Goal: Register for event/course

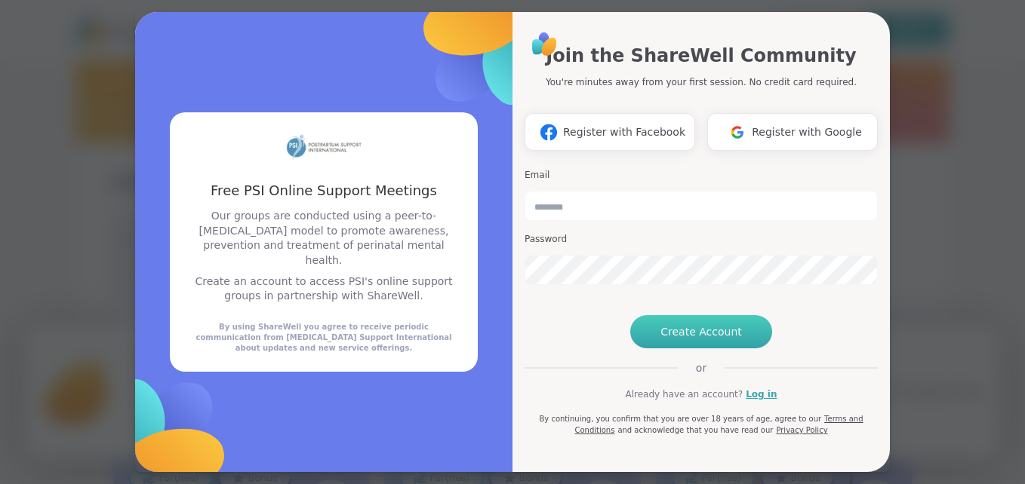
click at [673, 340] on span "Create Account" at bounding box center [700, 331] width 81 height 15
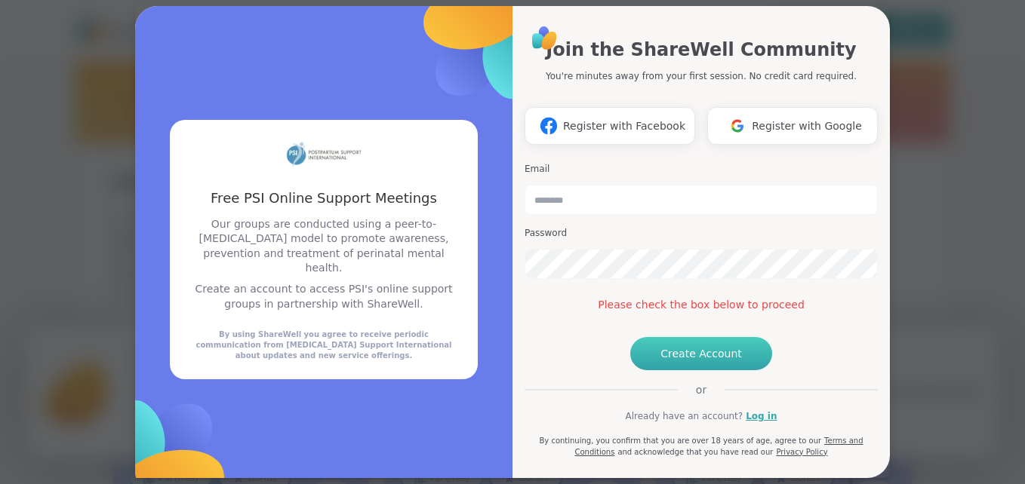
click at [672, 361] on span "Create Account" at bounding box center [700, 353] width 81 height 15
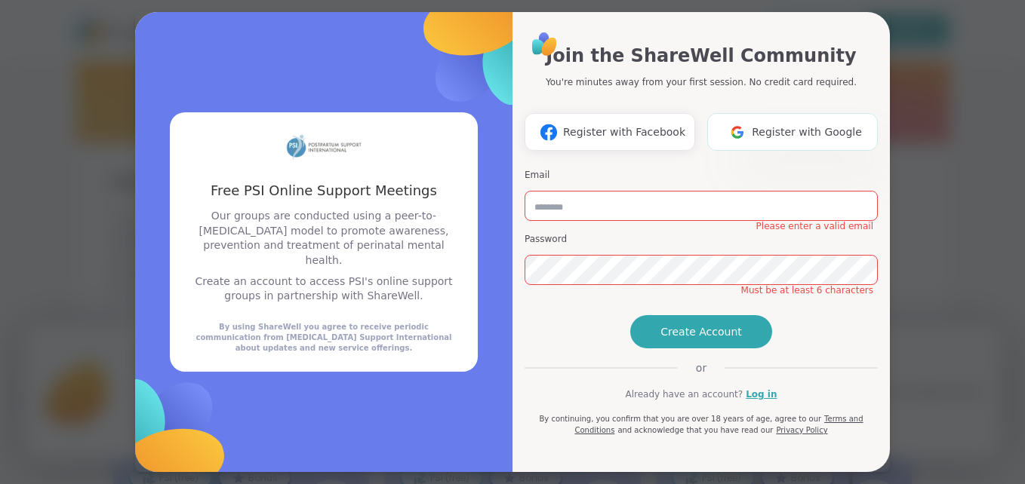
click at [748, 135] on img at bounding box center [737, 132] width 29 height 28
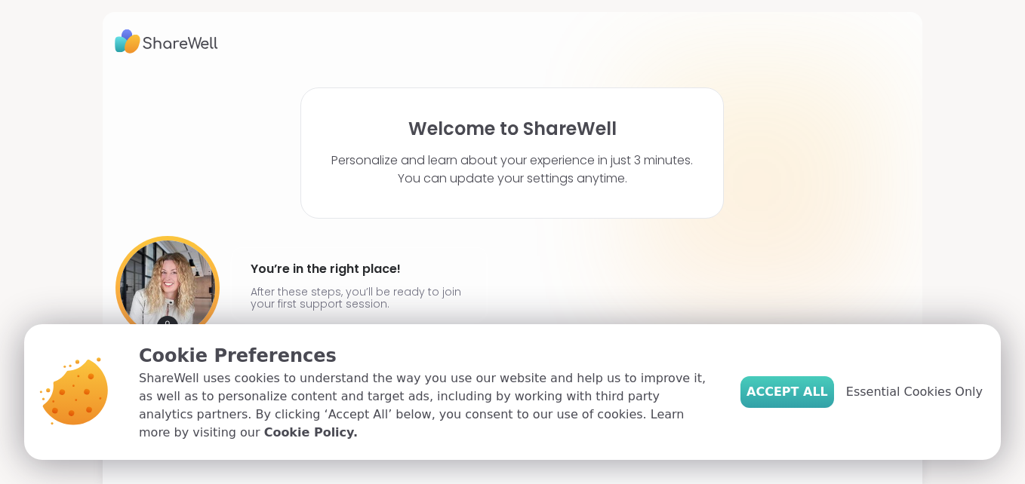
click at [812, 401] on span "Accept All" at bounding box center [786, 392] width 81 height 18
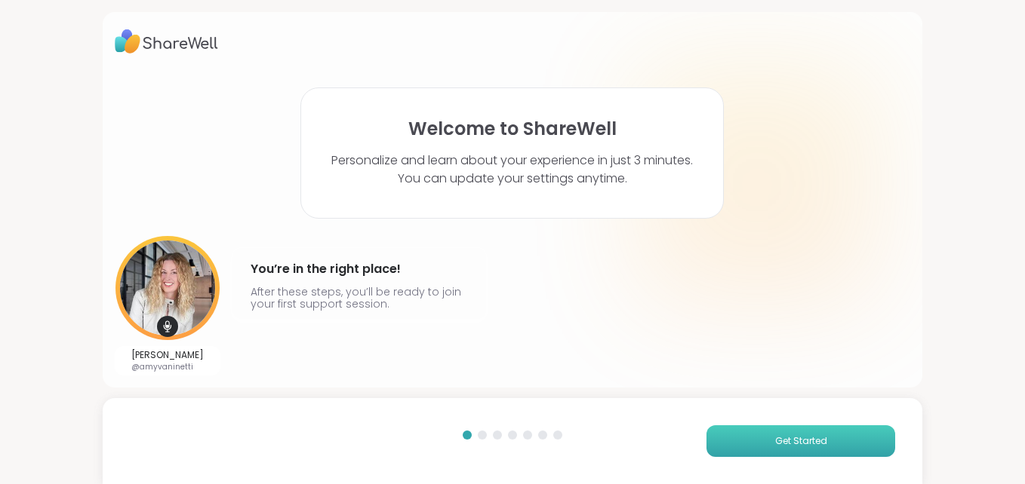
click at [801, 438] on span "Get Started" at bounding box center [801, 442] width 52 height 14
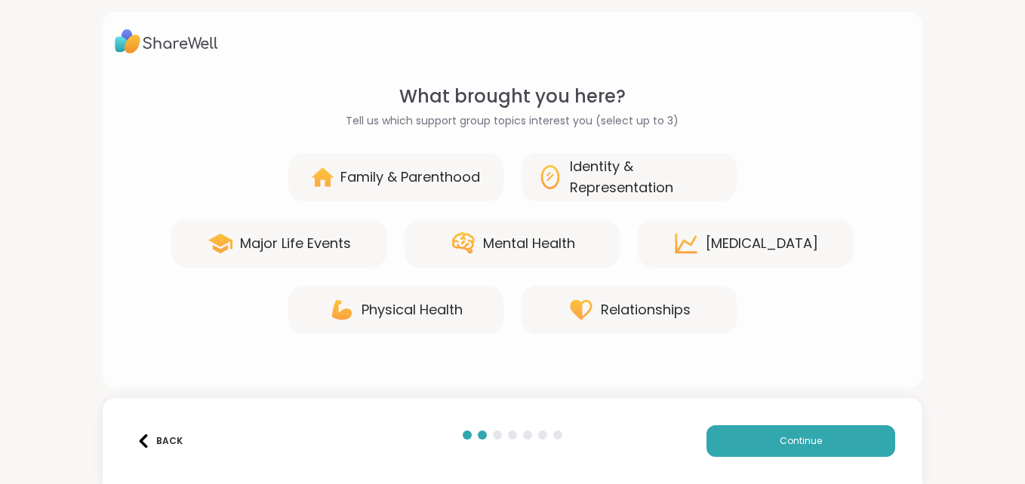
click at [493, 239] on div "Mental Health" at bounding box center [529, 243] width 92 height 21
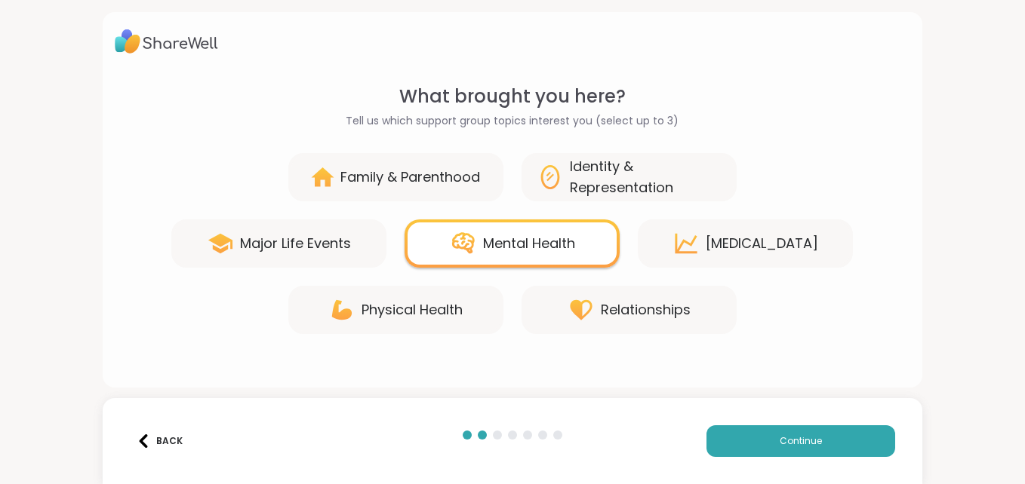
click at [621, 180] on div "Identity & Representation" at bounding box center [646, 177] width 152 height 42
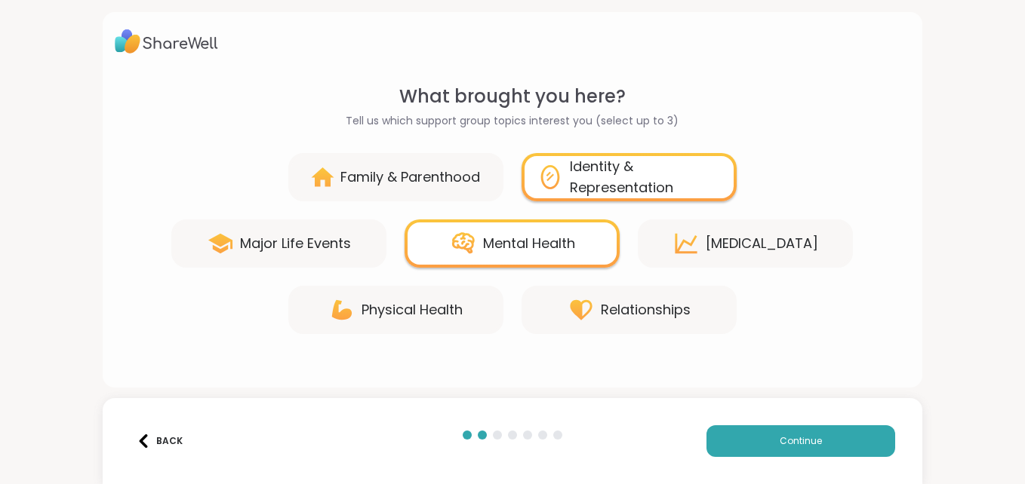
click at [639, 183] on div "Identity & Representation" at bounding box center [646, 177] width 152 height 42
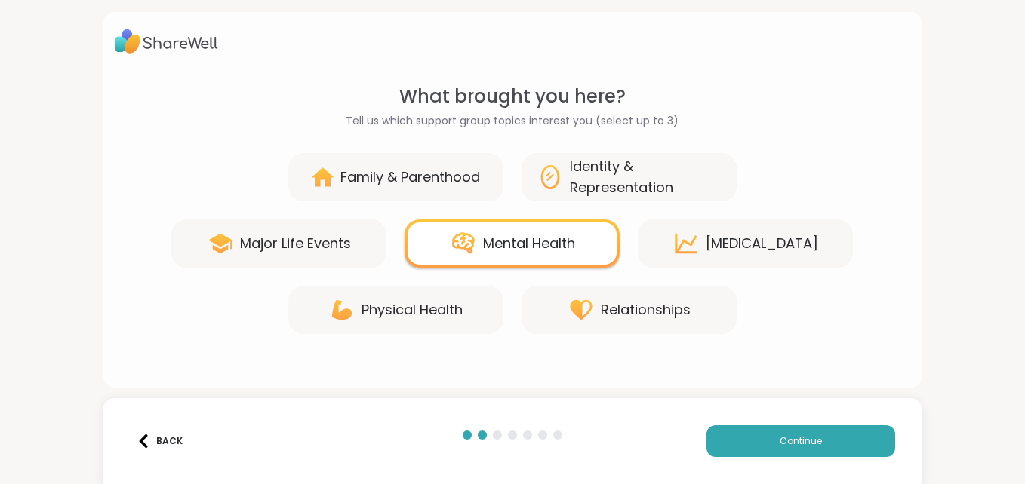
click at [722, 243] on div "[MEDICAL_DATA]" at bounding box center [761, 243] width 112 height 21
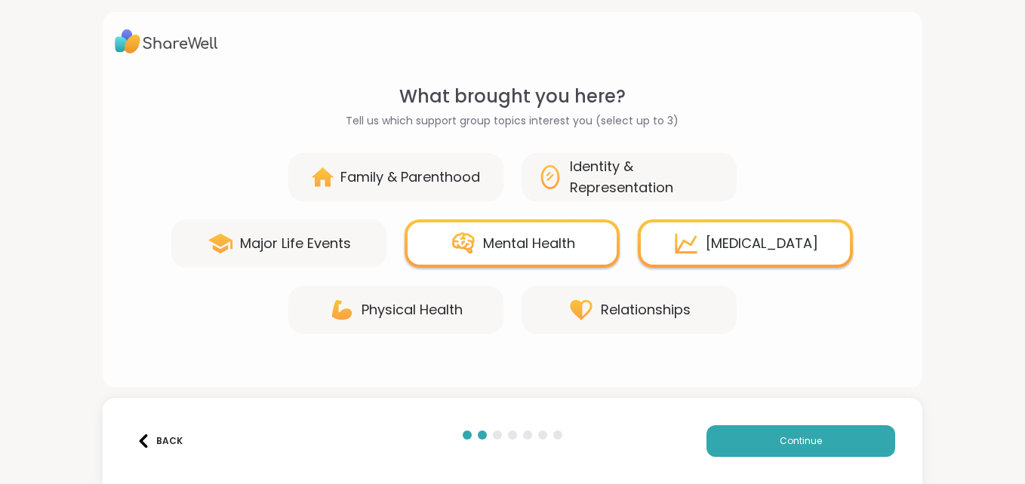
click at [666, 310] on div "Relationships" at bounding box center [646, 310] width 90 height 21
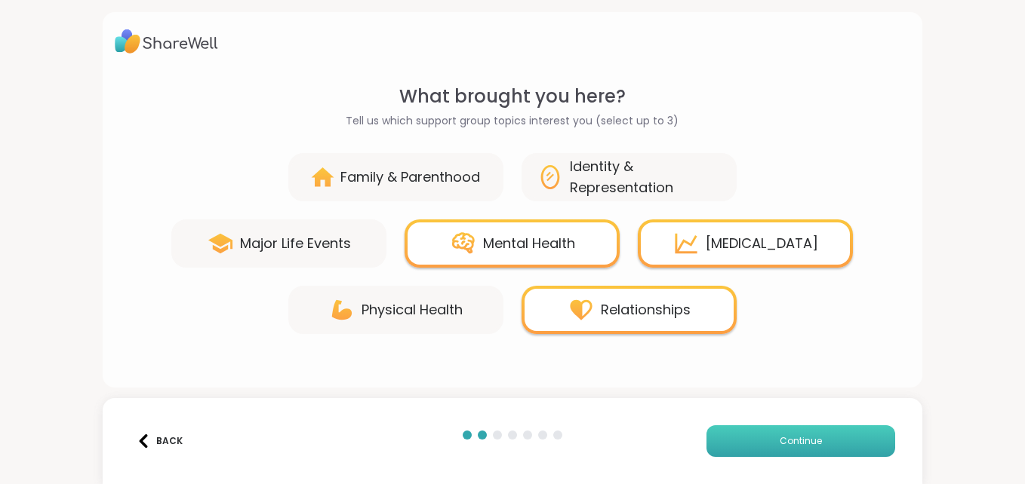
click at [785, 436] on span "Continue" at bounding box center [800, 442] width 42 height 14
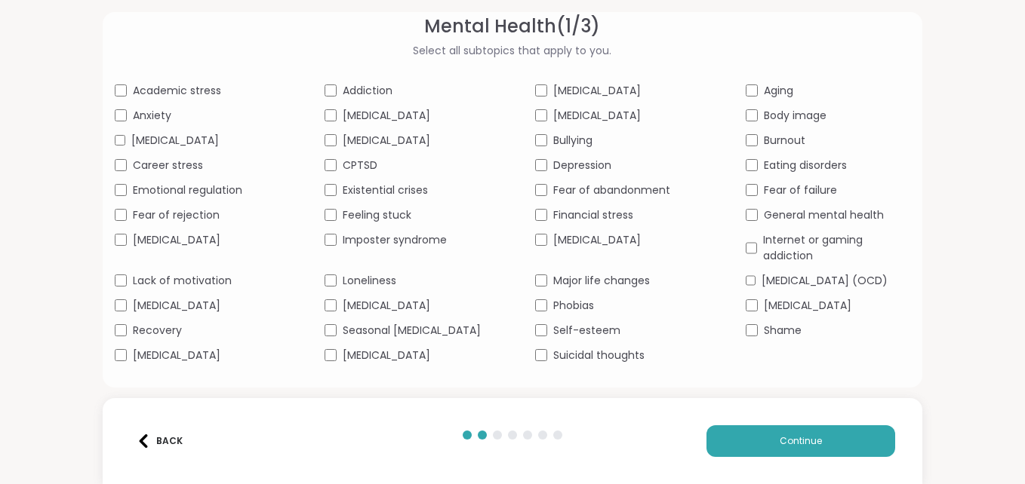
scroll to position [78, 0]
click at [750, 438] on button "Continue" at bounding box center [800, 442] width 189 height 32
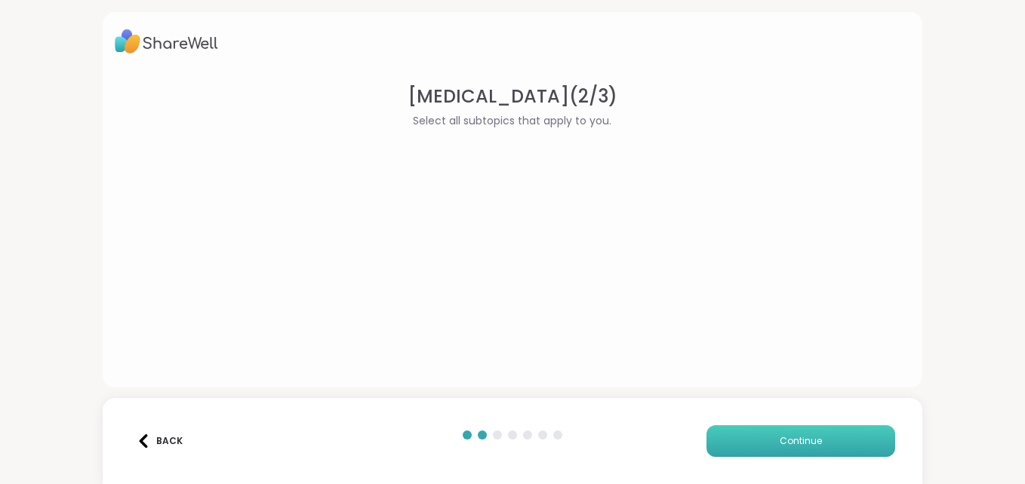
scroll to position [0, 0]
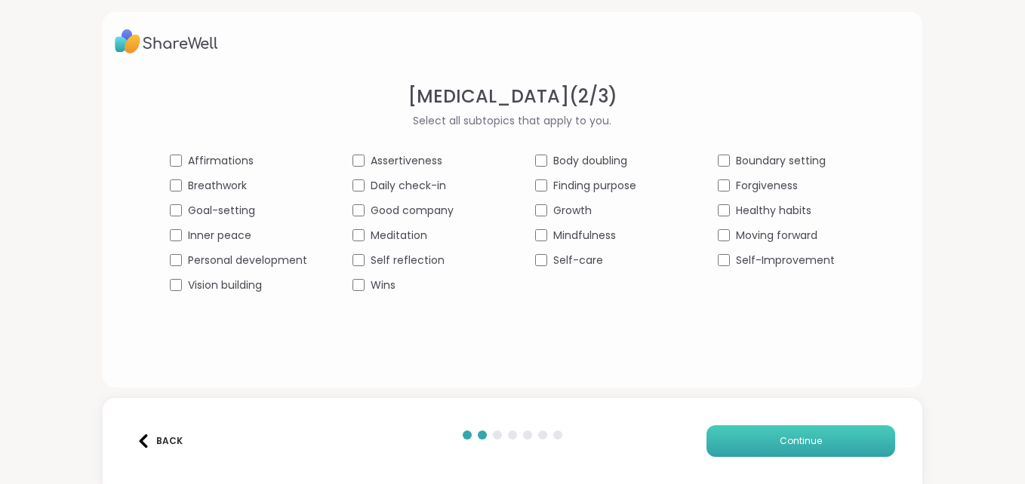
click at [745, 435] on button "Continue" at bounding box center [800, 442] width 189 height 32
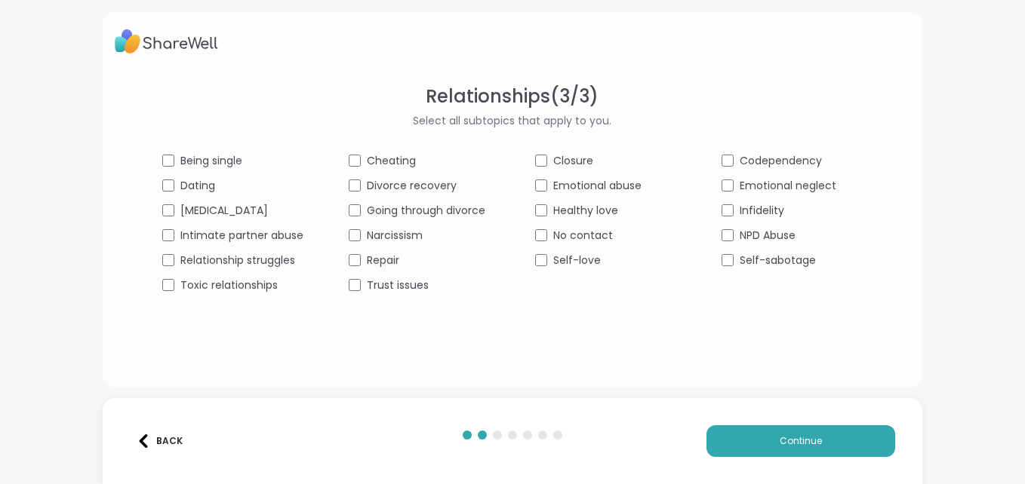
click at [174, 288] on div "Toxic relationships" at bounding box center [232, 286] width 141 height 16
click at [712, 205] on div "Being single Cheating Closure Codependency Dating Divorce recovery Emotional ab…" at bounding box center [512, 223] width 700 height 140
click at [759, 439] on button "Continue" at bounding box center [800, 442] width 189 height 32
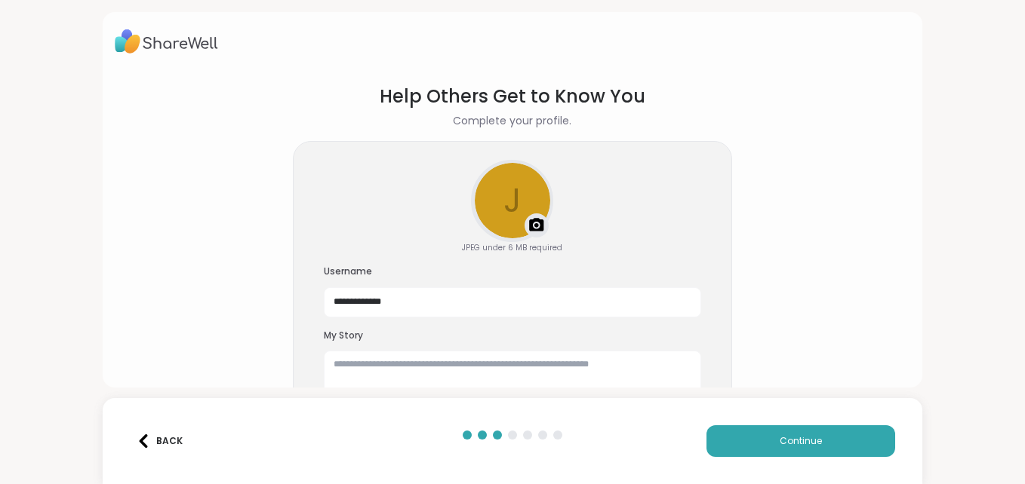
scroll to position [47, 0]
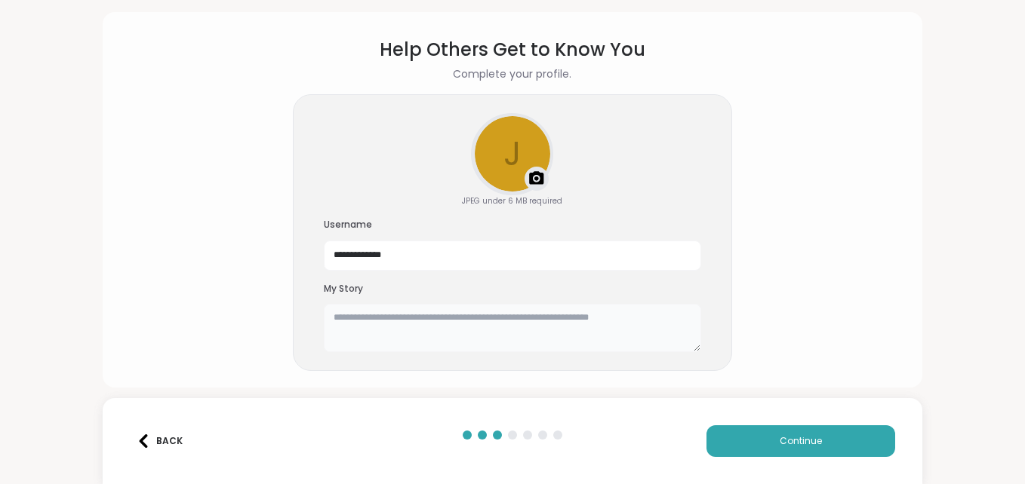
click at [603, 336] on textarea at bounding box center [512, 328] width 377 height 48
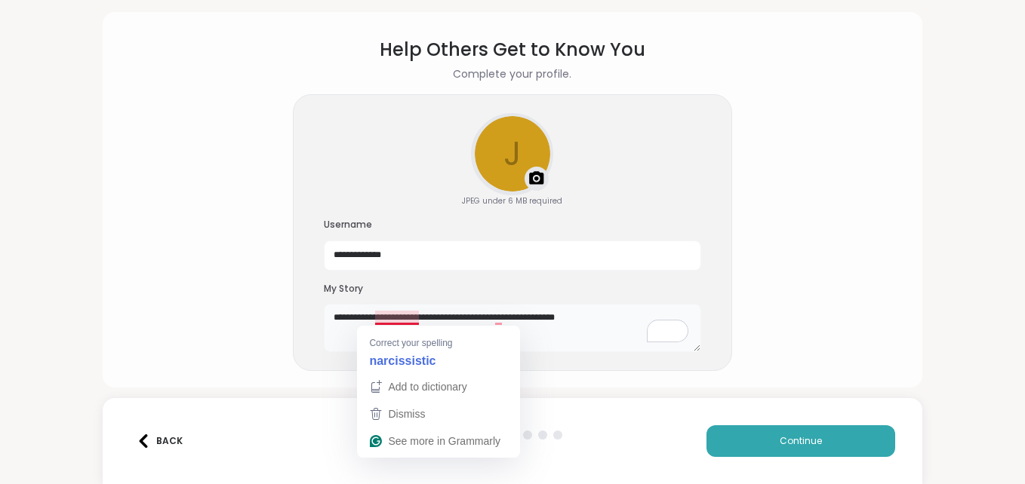
click at [397, 321] on textarea "**********" at bounding box center [512, 328] width 377 height 48
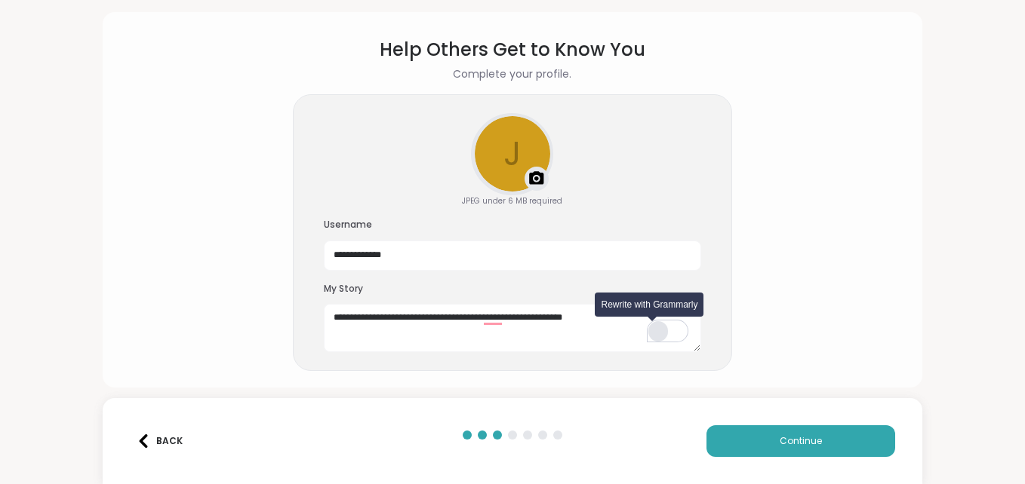
click at [657, 332] on div "Rewrite with Grammarly" at bounding box center [658, 331] width 17 height 17
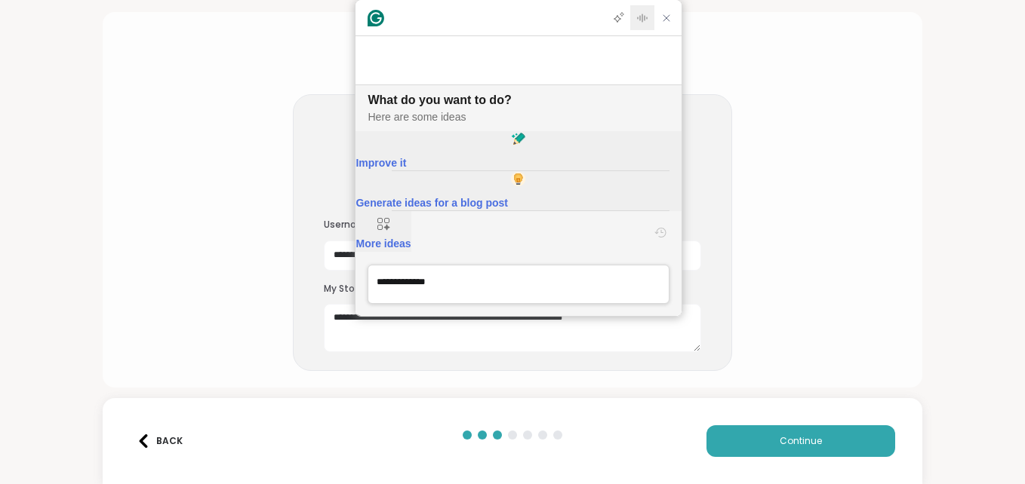
scroll to position [0, 0]
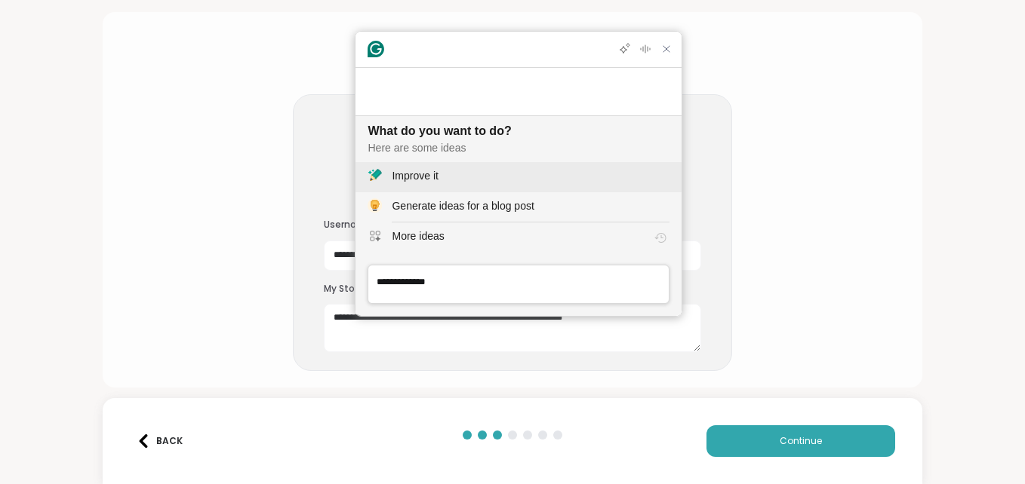
click at [421, 172] on div "Improve it" at bounding box center [415, 176] width 46 height 16
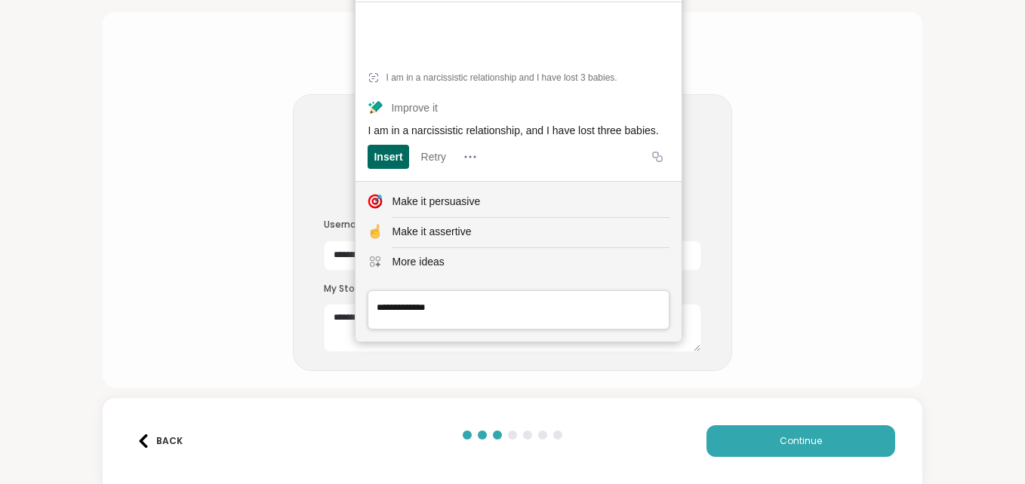
click at [373, 158] on div "Insert" at bounding box center [387, 157] width 29 height 24
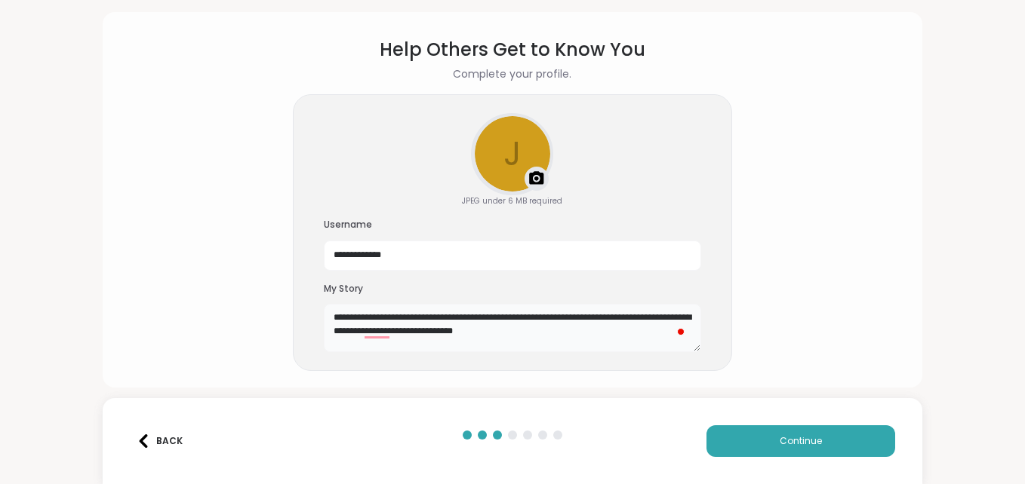
drag, startPoint x: 427, startPoint y: 315, endPoint x: 363, endPoint y: 313, distance: 64.2
click at [363, 313] on textarea "**********" at bounding box center [512, 328] width 377 height 48
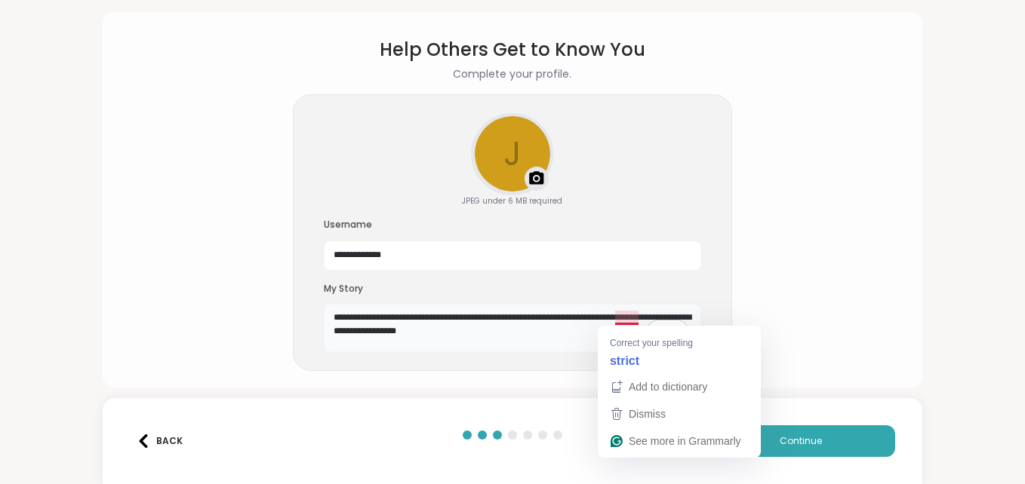
drag, startPoint x: 492, startPoint y: 334, endPoint x: 612, endPoint y: 312, distance: 121.8
click at [612, 312] on textarea "**********" at bounding box center [512, 328] width 377 height 48
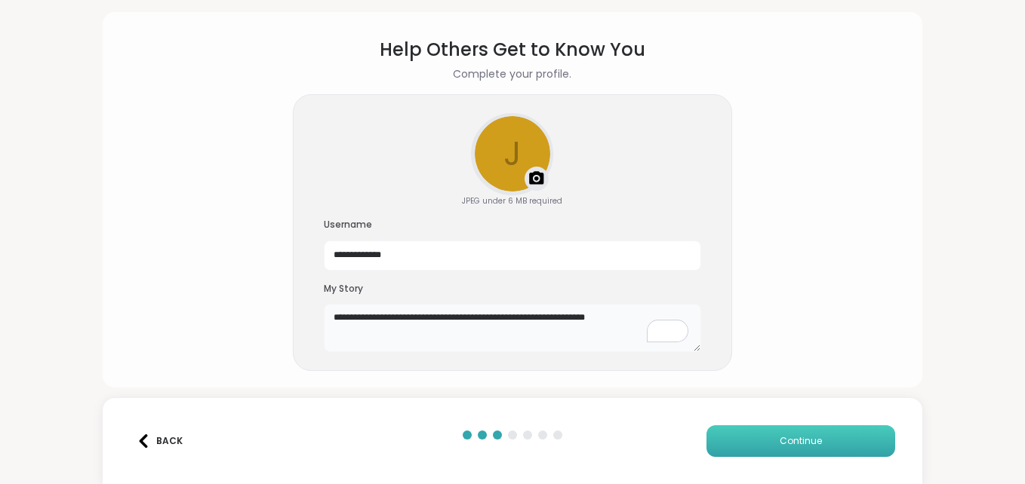
type textarea "**********"
click at [738, 443] on button "Continue" at bounding box center [800, 442] width 189 height 32
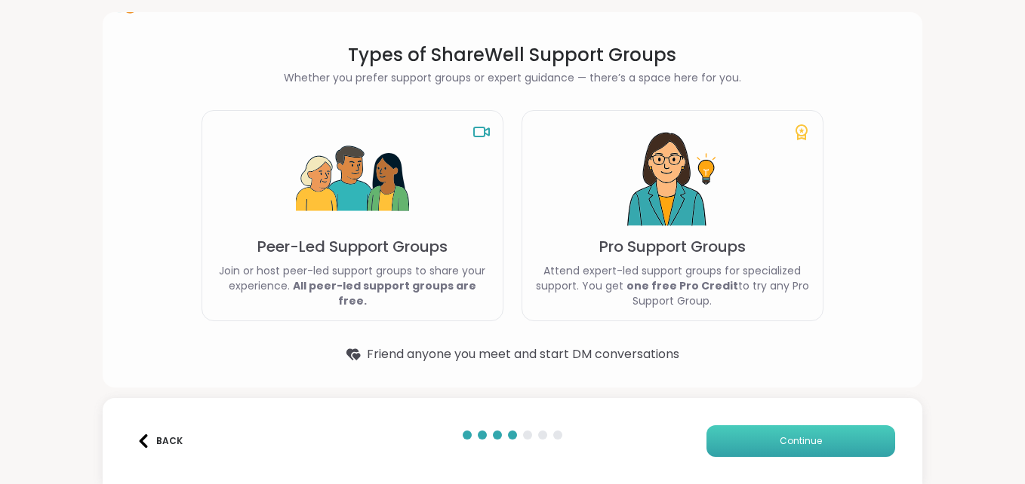
scroll to position [40, 0]
click at [815, 447] on button "Continue" at bounding box center [800, 442] width 189 height 32
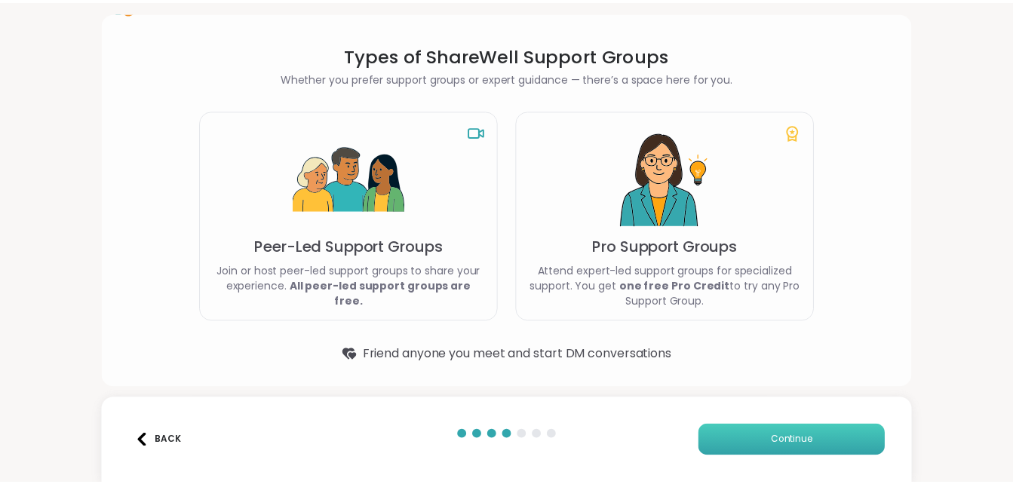
scroll to position [0, 0]
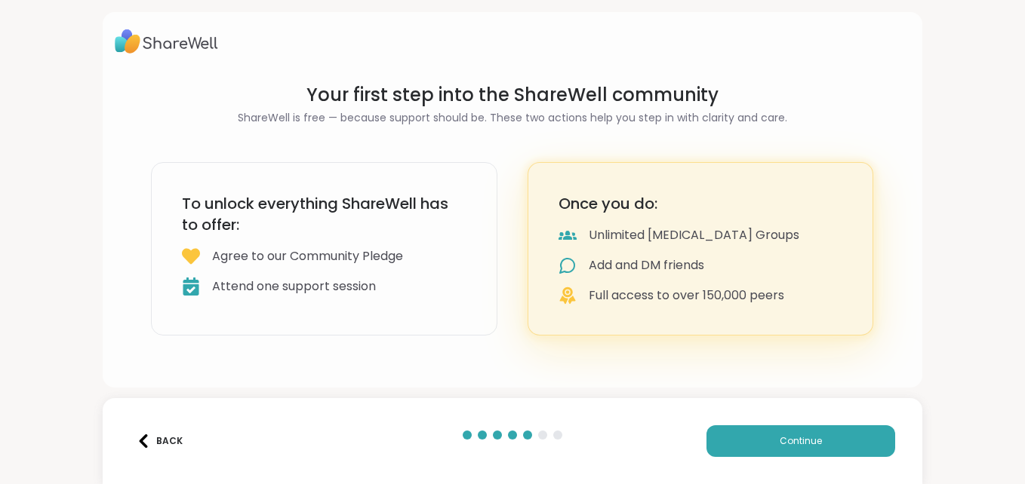
click at [337, 253] on div "Agree to our Community Pledge" at bounding box center [307, 256] width 191 height 18
click at [800, 446] on span "Continue" at bounding box center [800, 442] width 42 height 14
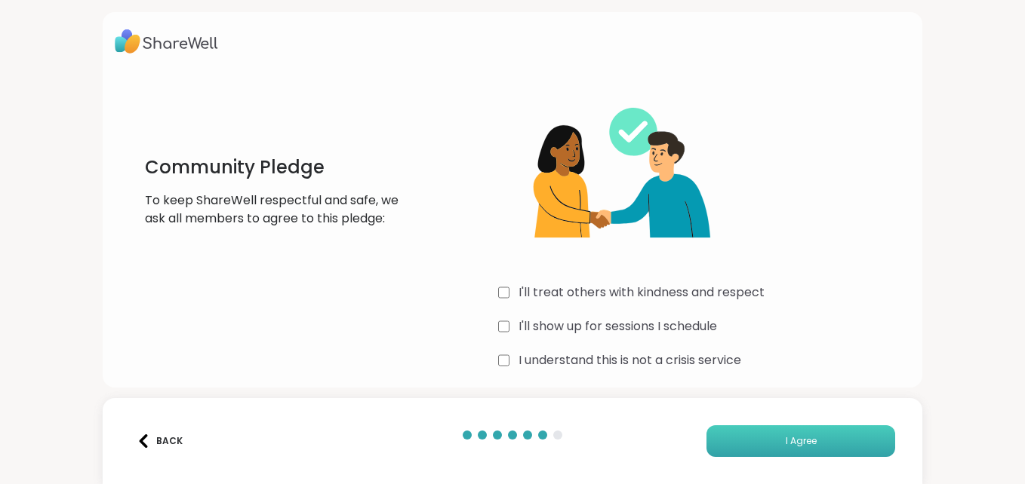
click at [742, 452] on button "I Agree" at bounding box center [800, 442] width 189 height 32
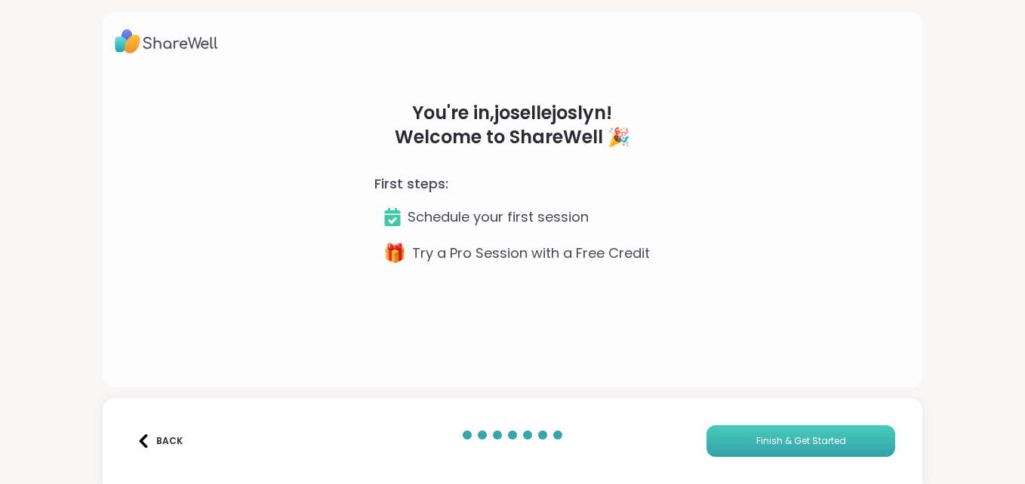
click at [741, 440] on button "Finish & Get Started" at bounding box center [800, 442] width 189 height 32
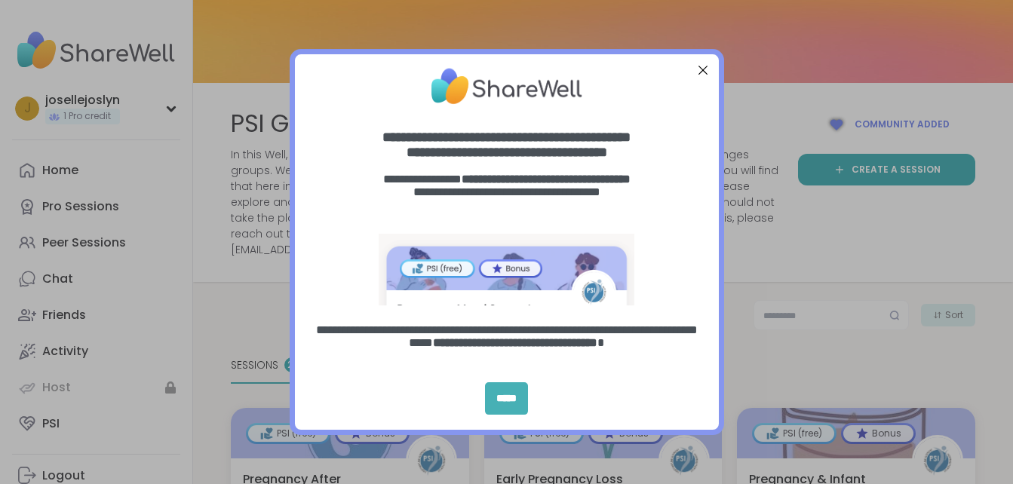
click at [495, 395] on div "*****" at bounding box center [506, 399] width 43 height 32
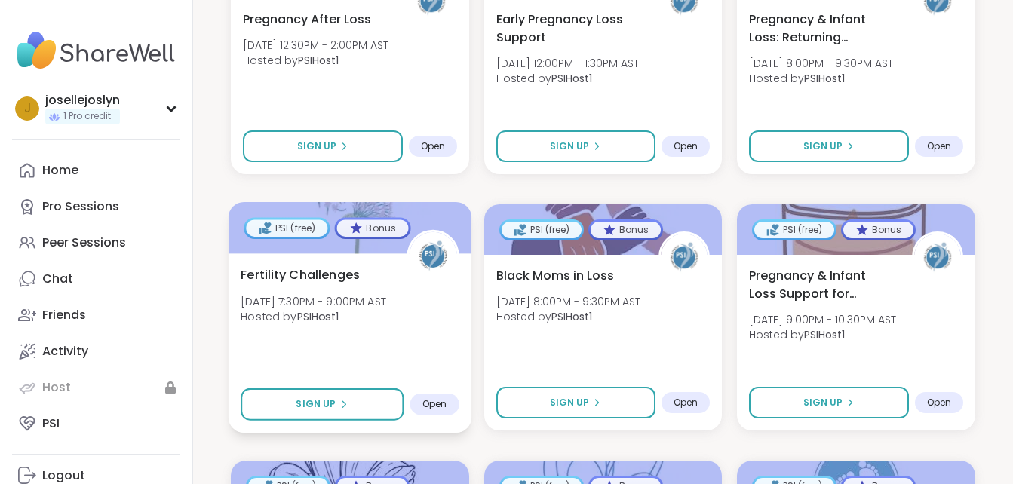
scroll to position [1132, 0]
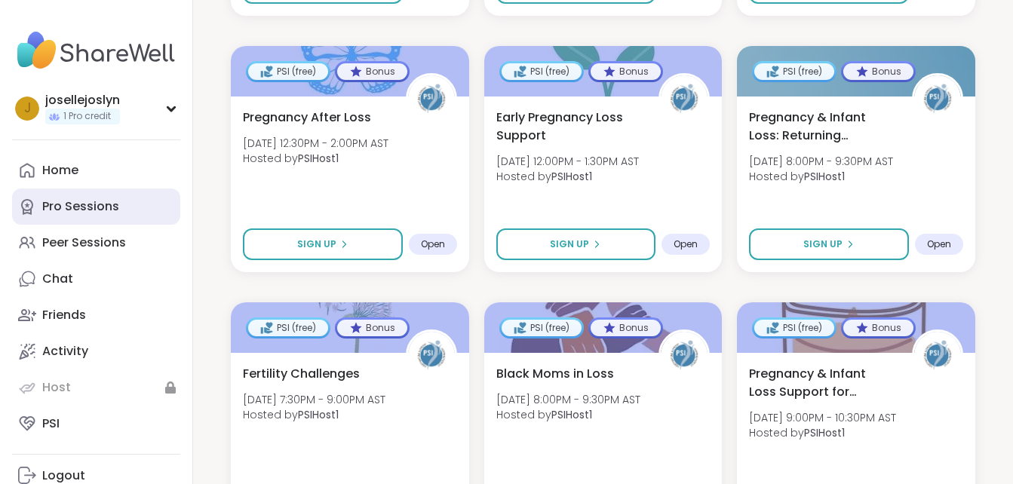
click at [75, 200] on div "Pro Sessions" at bounding box center [80, 206] width 77 height 17
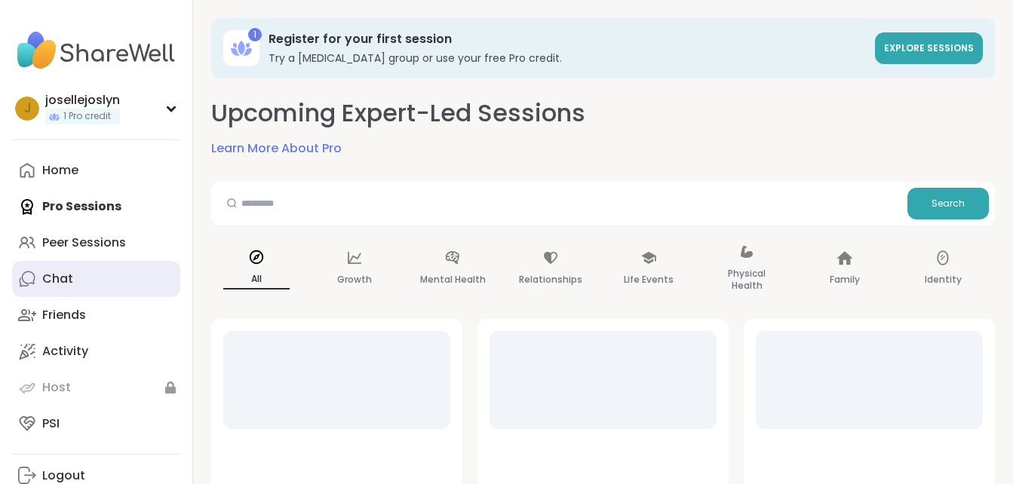
click at [60, 273] on div "Chat" at bounding box center [57, 279] width 31 height 17
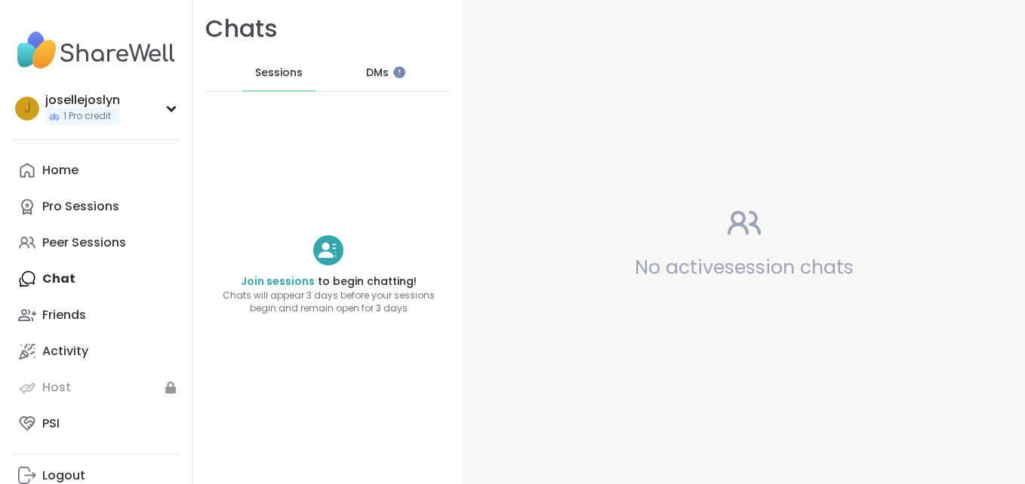
click at [383, 71] on div "DMs" at bounding box center [378, 73] width 74 height 36
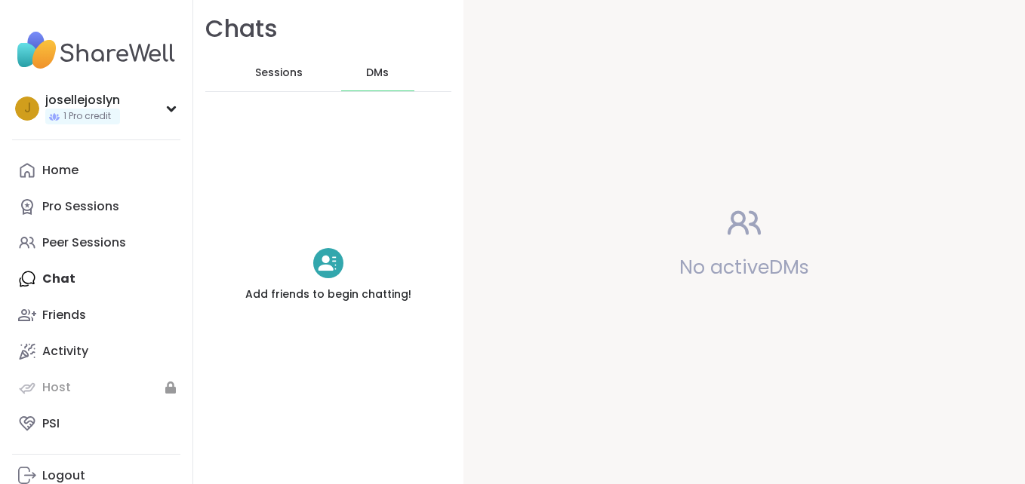
click at [386, 69] on div "DMs" at bounding box center [378, 73] width 74 height 36
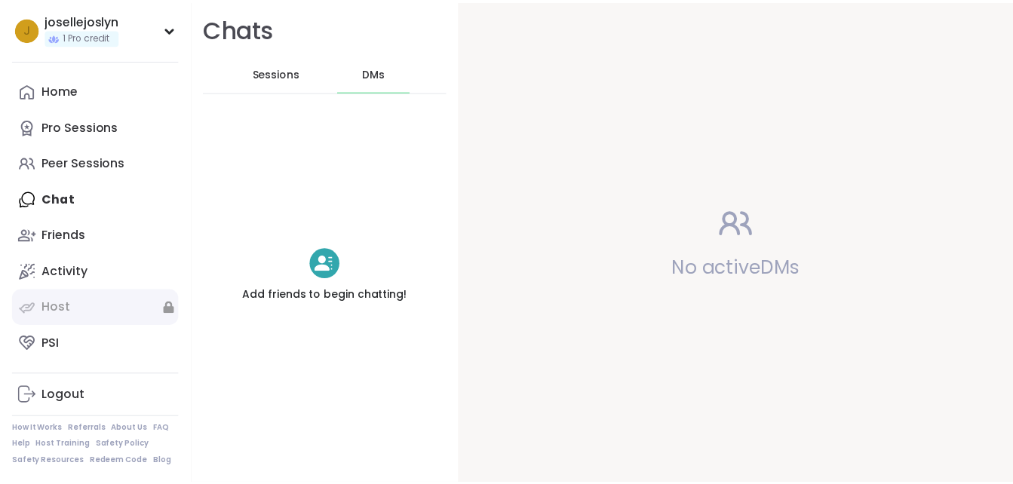
scroll to position [81, 0]
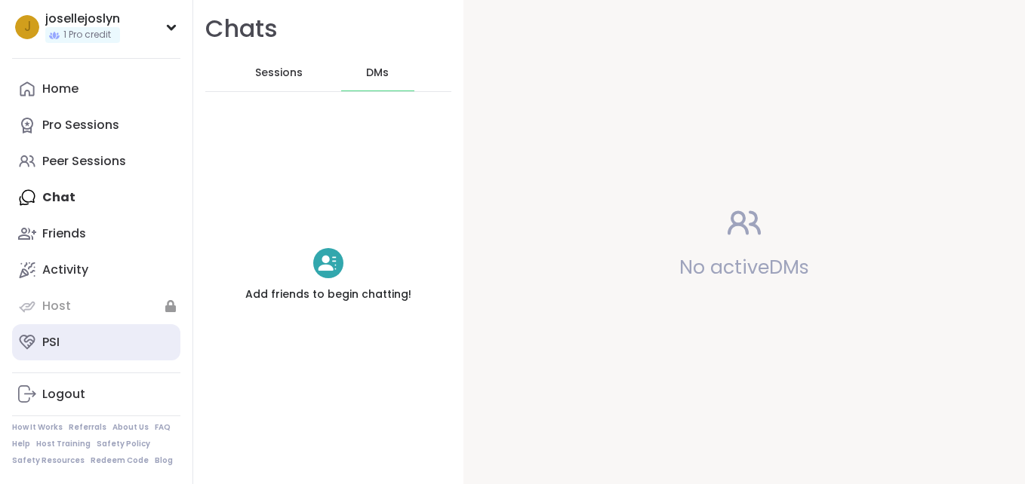
click at [82, 346] on link "PSI" at bounding box center [96, 342] width 168 height 36
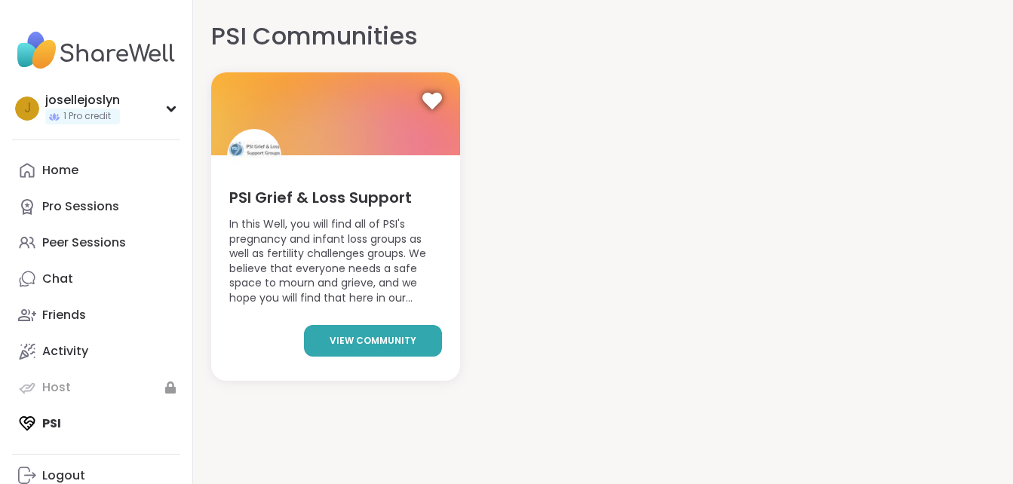
click at [376, 340] on span "view community" at bounding box center [373, 341] width 87 height 14
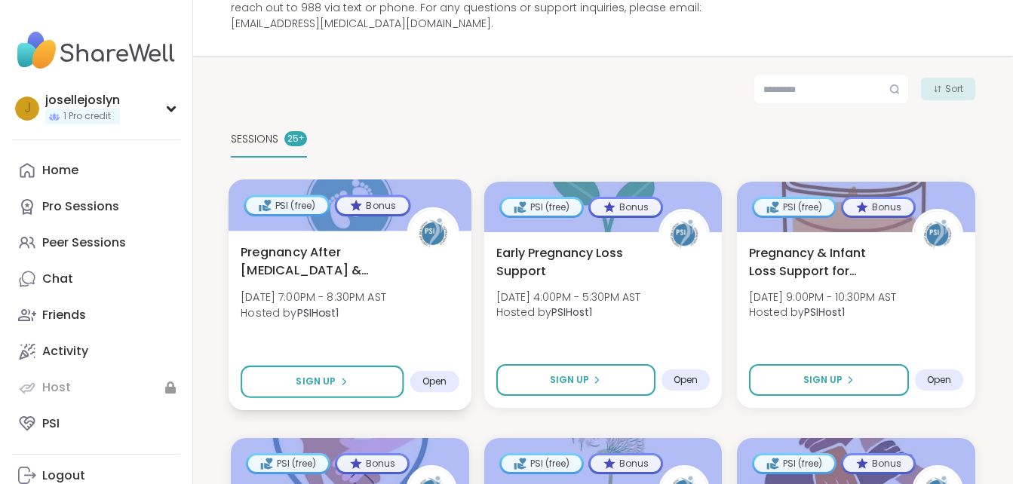
scroll to position [302, 0]
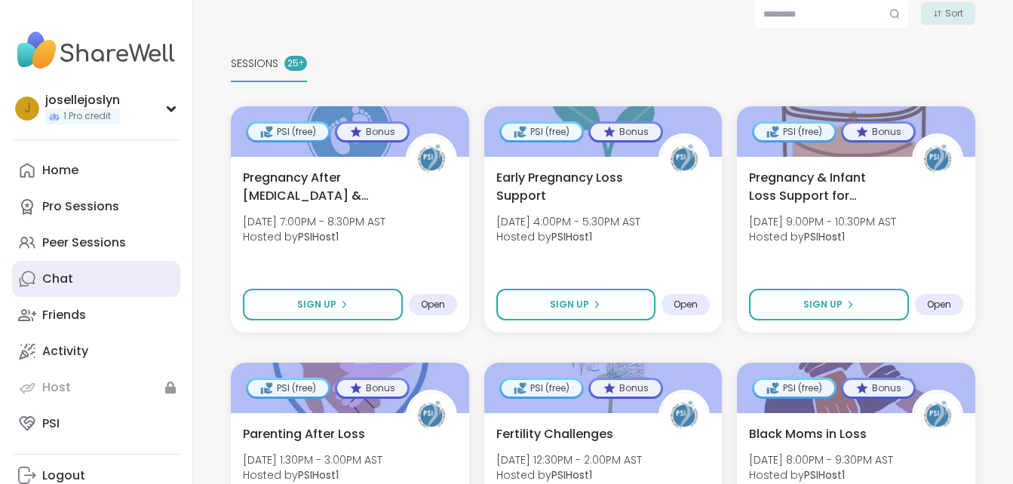
click at [60, 281] on div "Chat" at bounding box center [57, 279] width 31 height 17
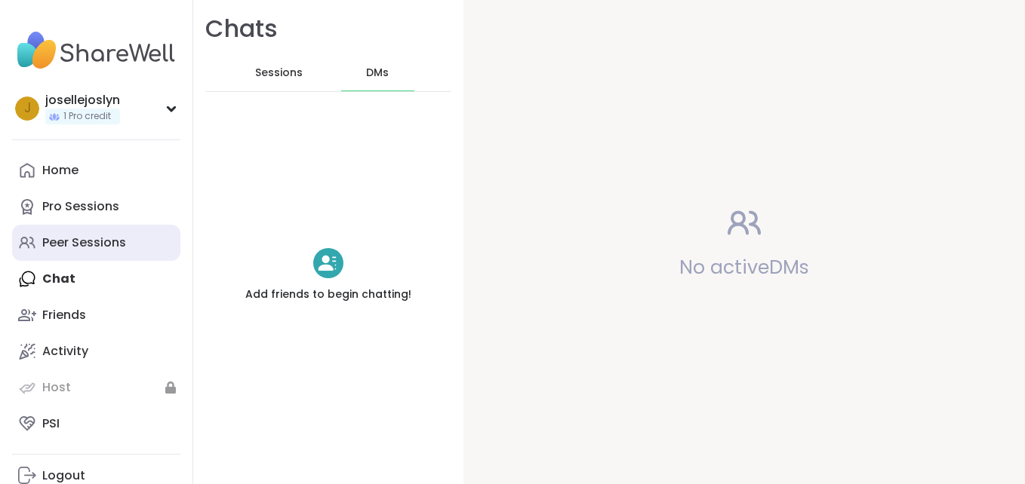
click at [69, 241] on div "Peer Sessions" at bounding box center [84, 243] width 84 height 17
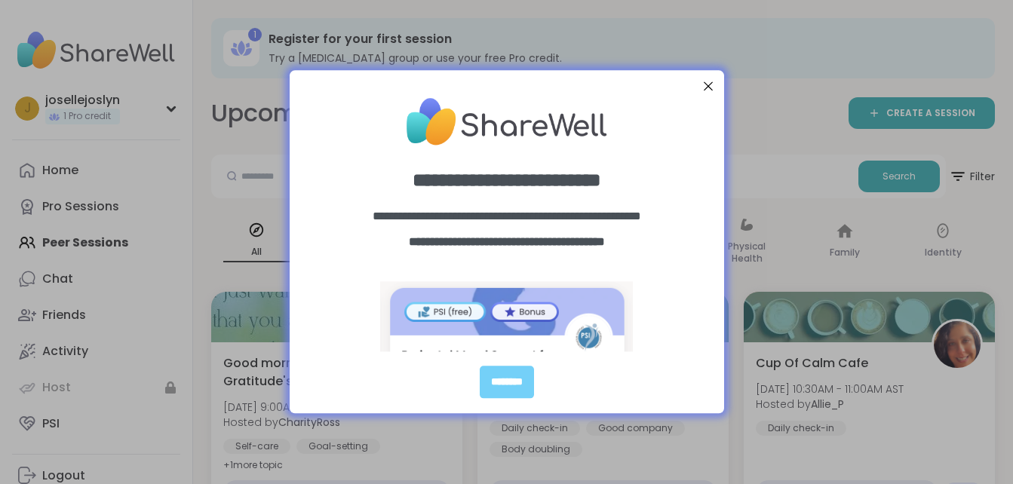
click at [704, 84] on div at bounding box center [708, 86] width 20 height 20
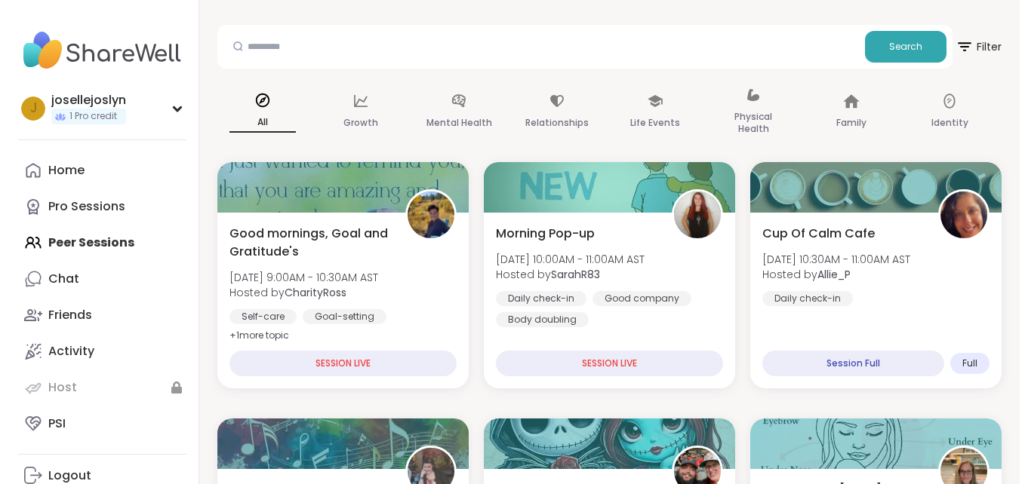
scroll to position [151, 0]
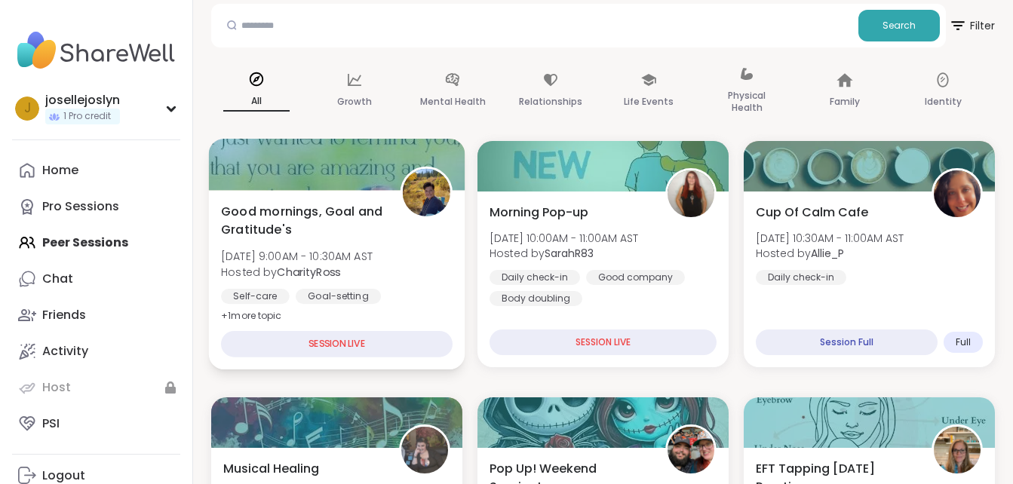
click at [359, 343] on div "SESSION LIVE" at bounding box center [337, 344] width 232 height 26
click at [267, 314] on span "+ 1 more topic" at bounding box center [251, 315] width 61 height 12
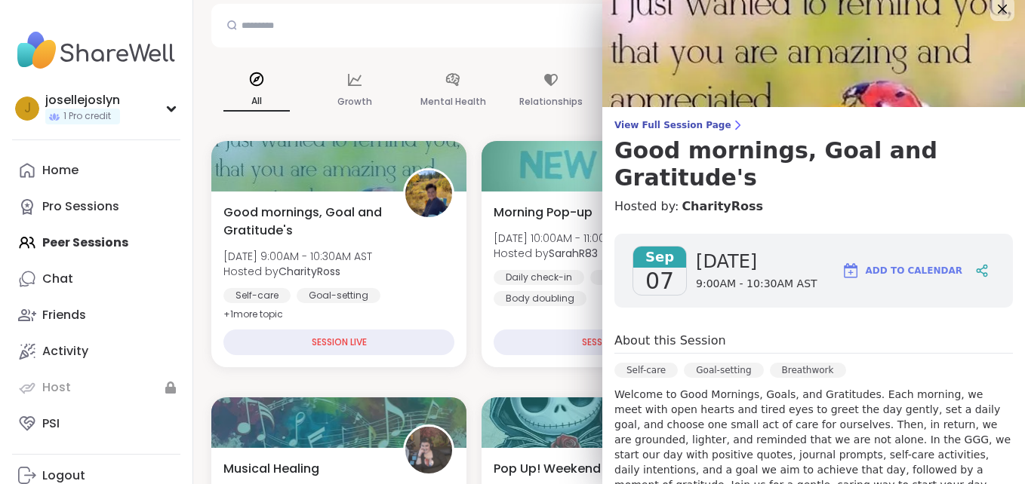
scroll to position [0, 0]
